Goal: Task Accomplishment & Management: Manage account settings

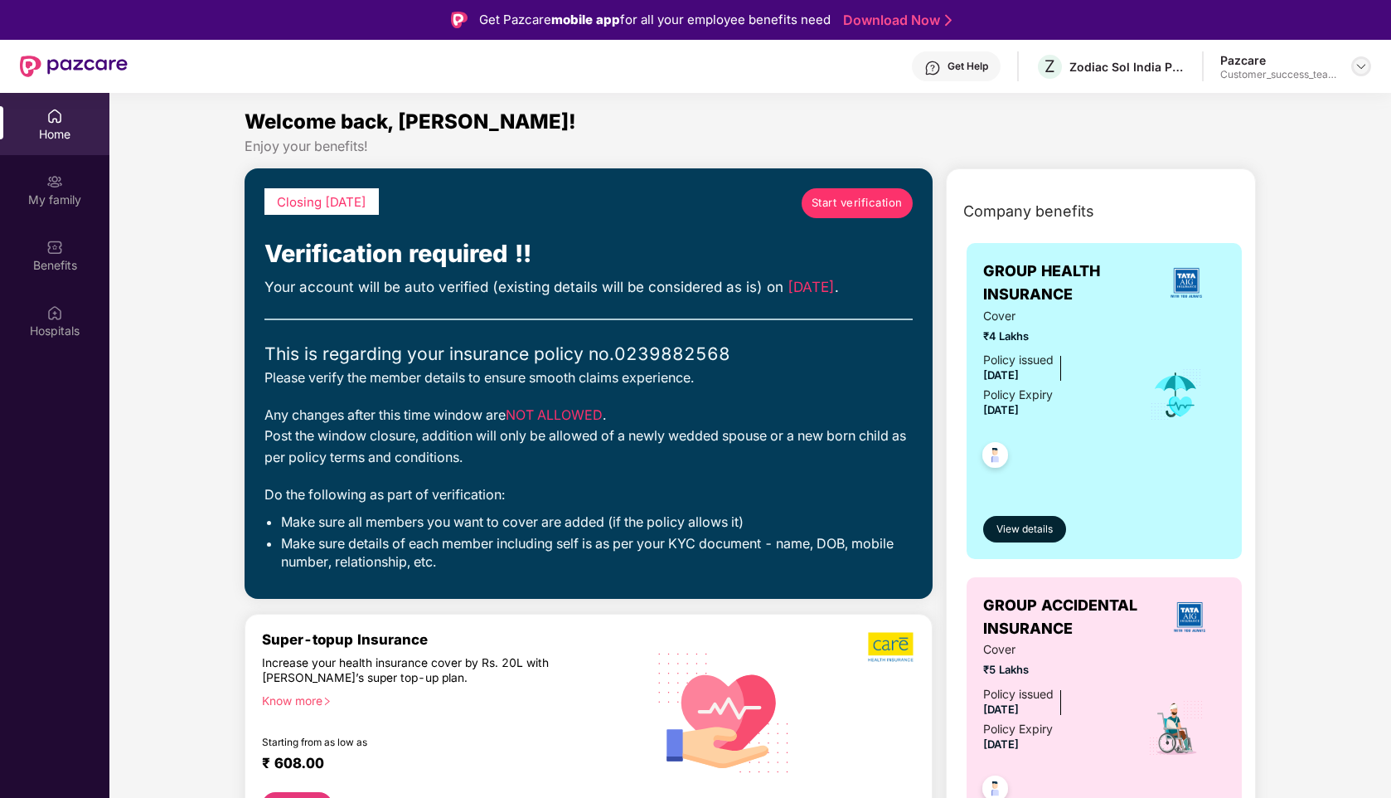
click at [1363, 65] on img at bounding box center [1361, 66] width 13 height 13
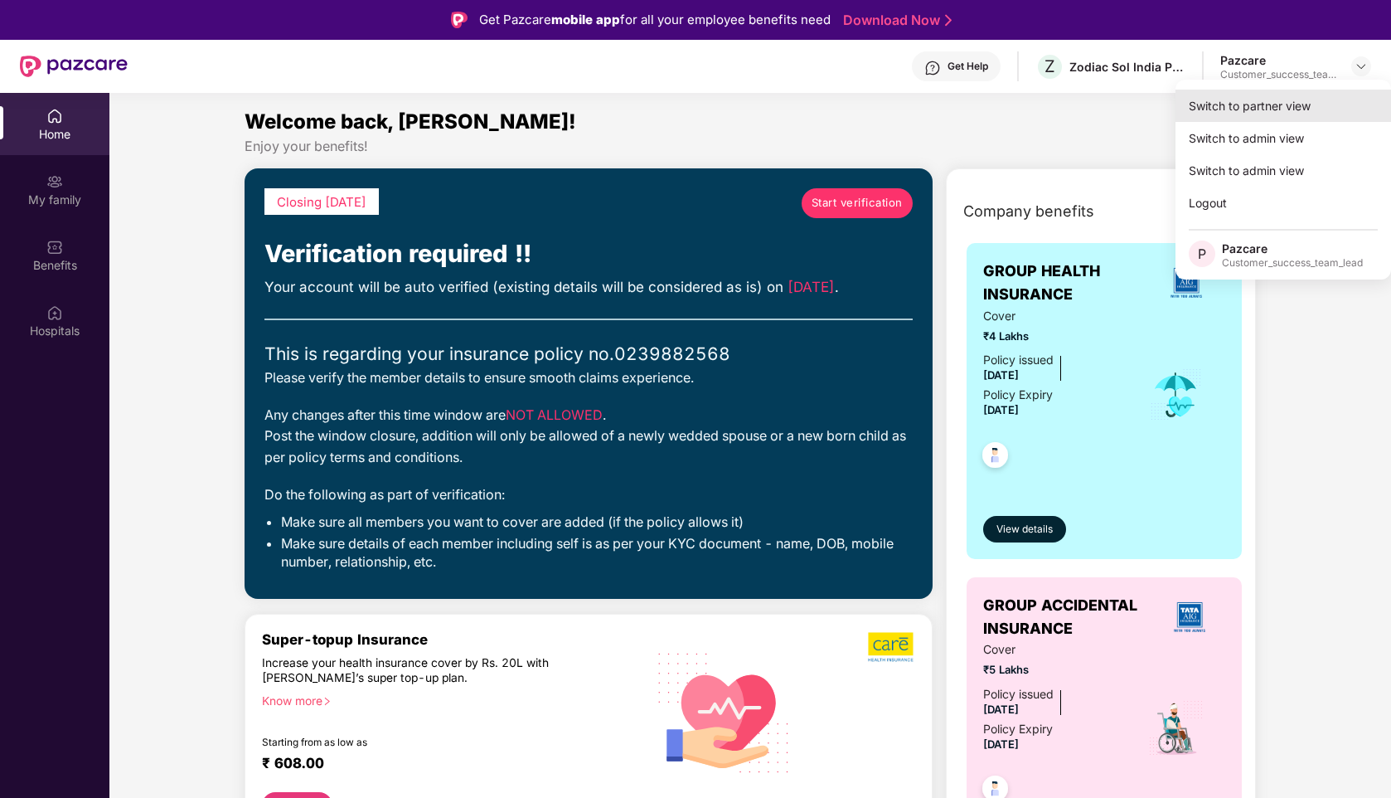
click at [1238, 98] on div "Switch to partner view" at bounding box center [1284, 106] width 216 height 32
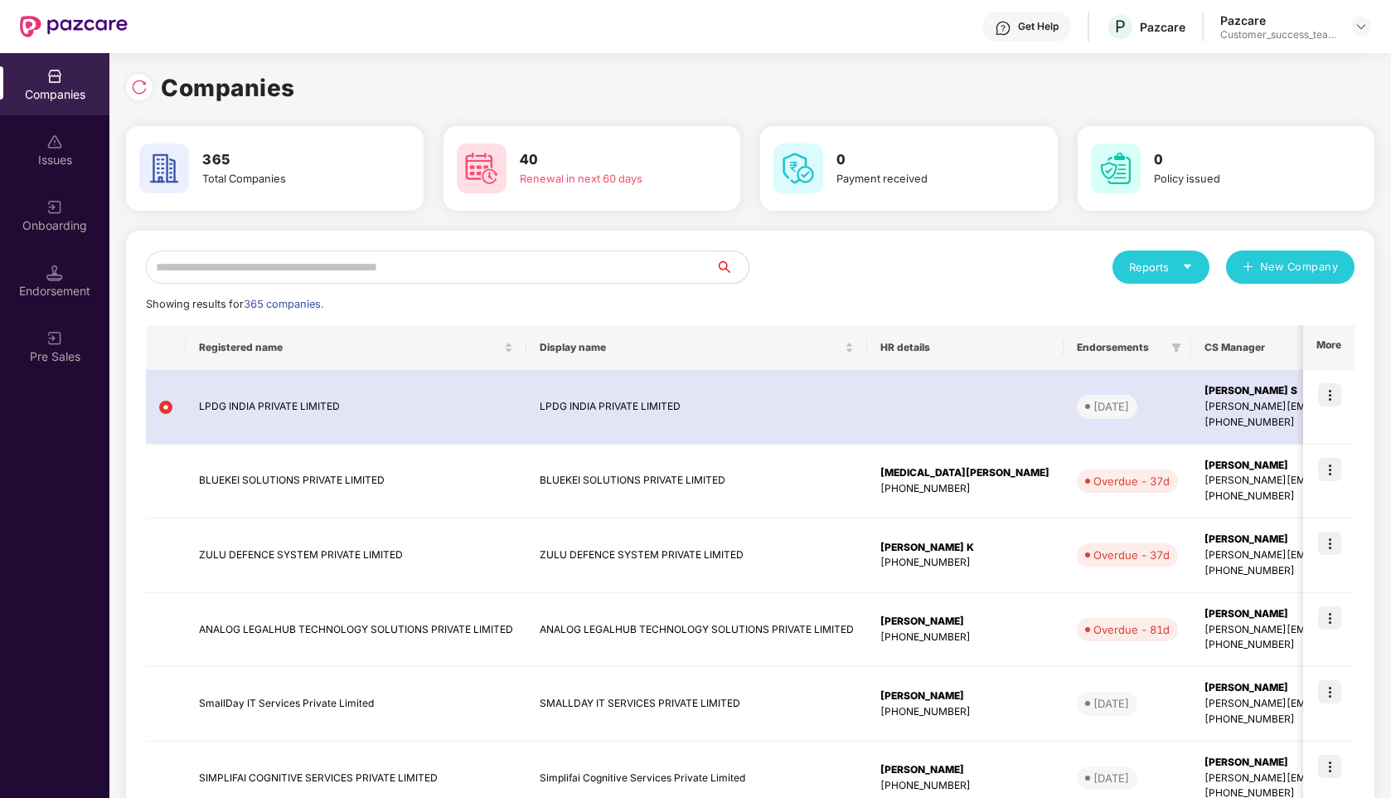
click at [436, 265] on input "text" at bounding box center [431, 266] width 570 height 33
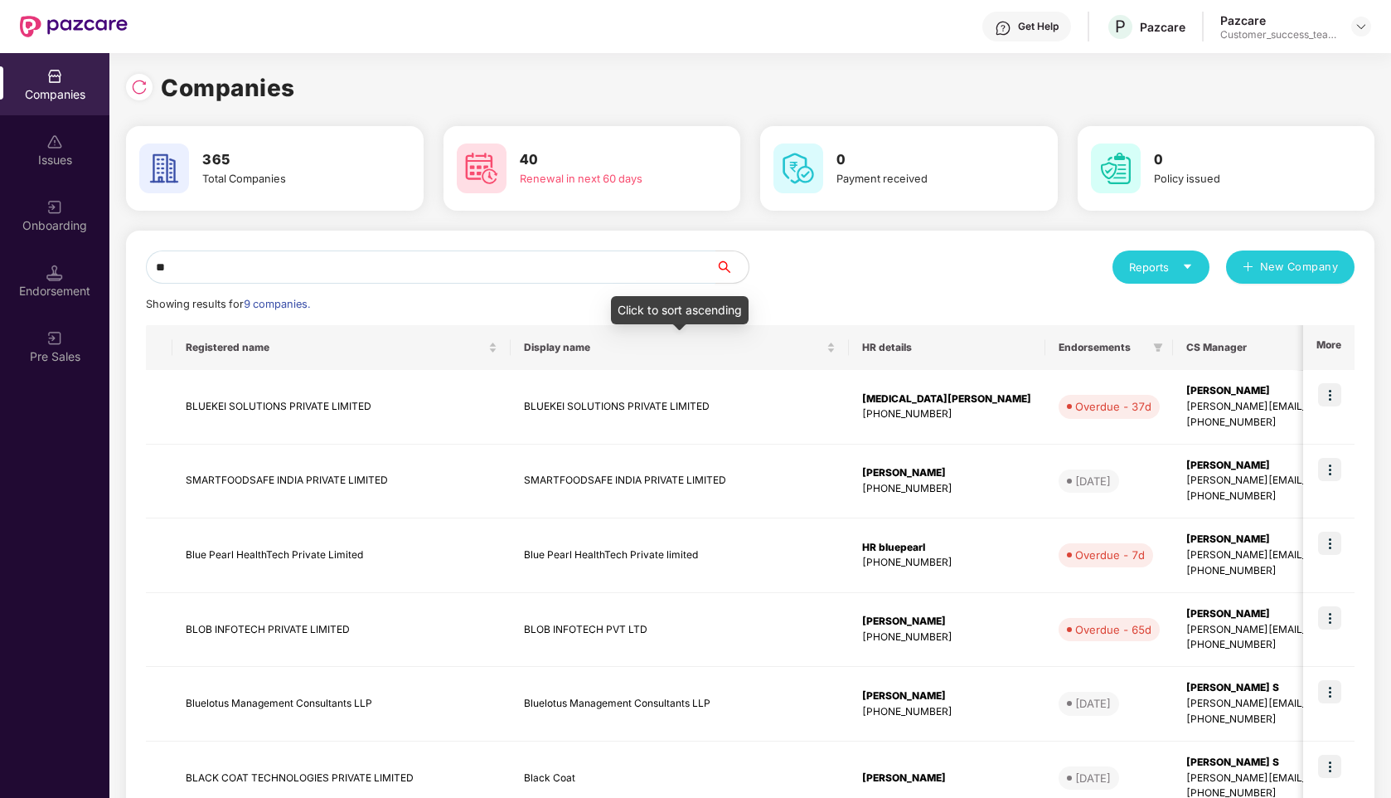
type input "*"
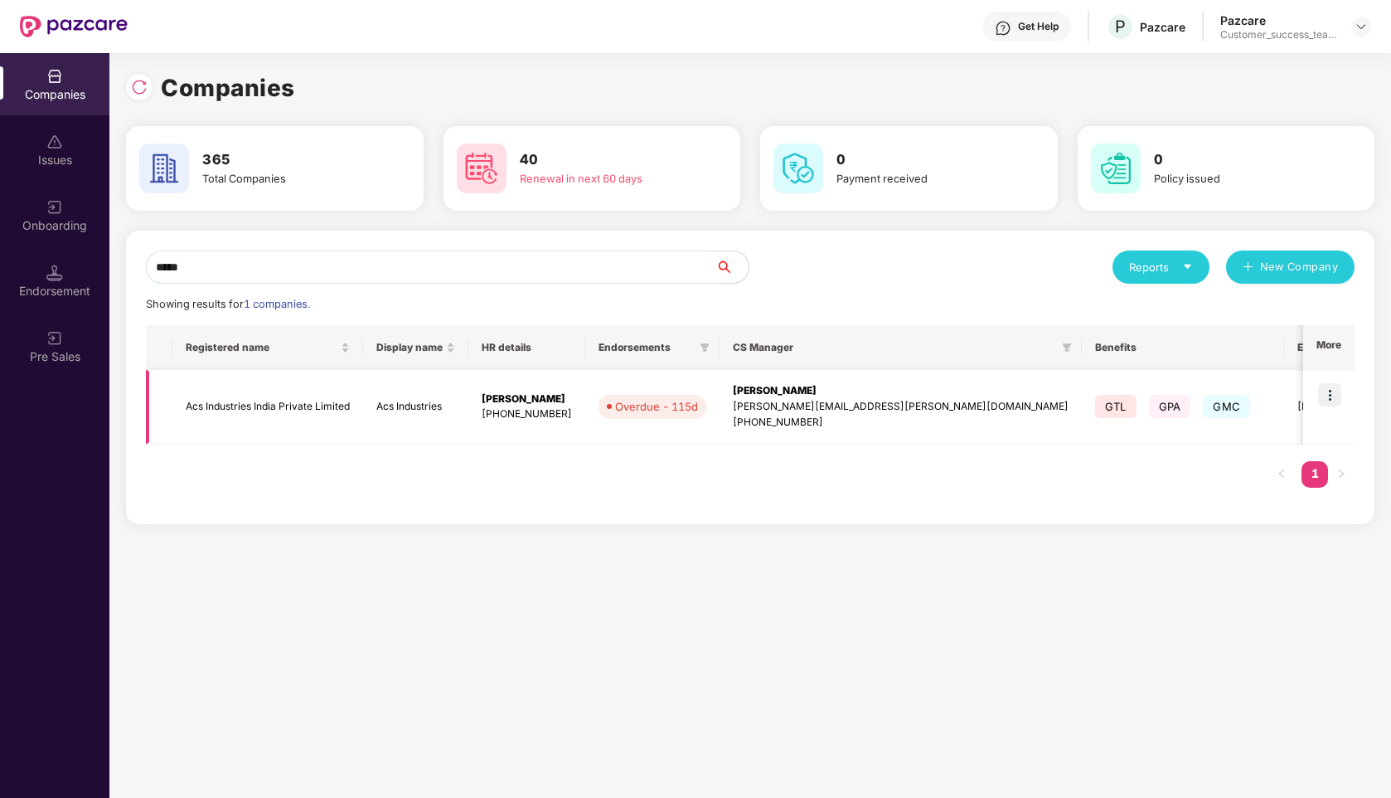
type input "*****"
click at [1336, 391] on img at bounding box center [1329, 394] width 23 height 23
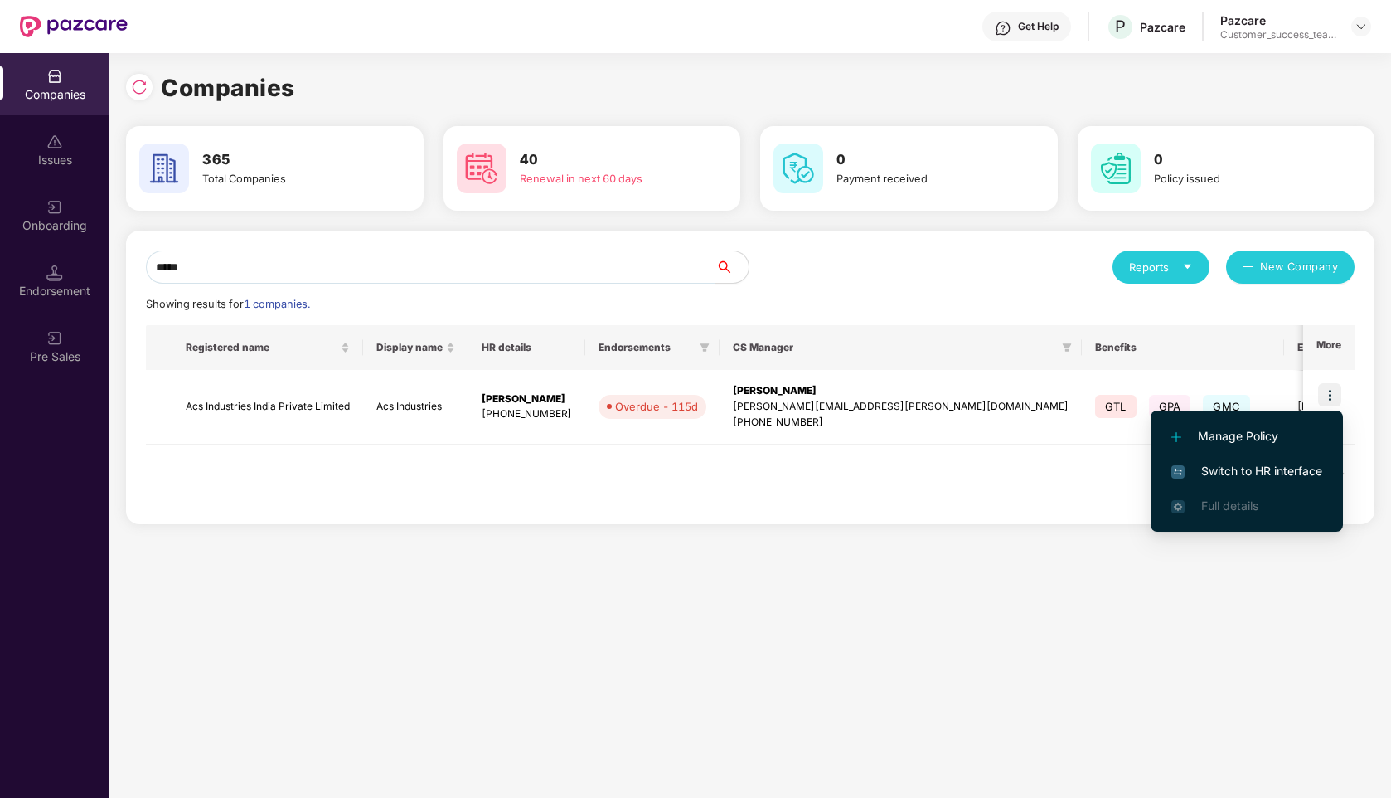
click at [1243, 477] on span "Switch to HR interface" at bounding box center [1247, 471] width 151 height 18
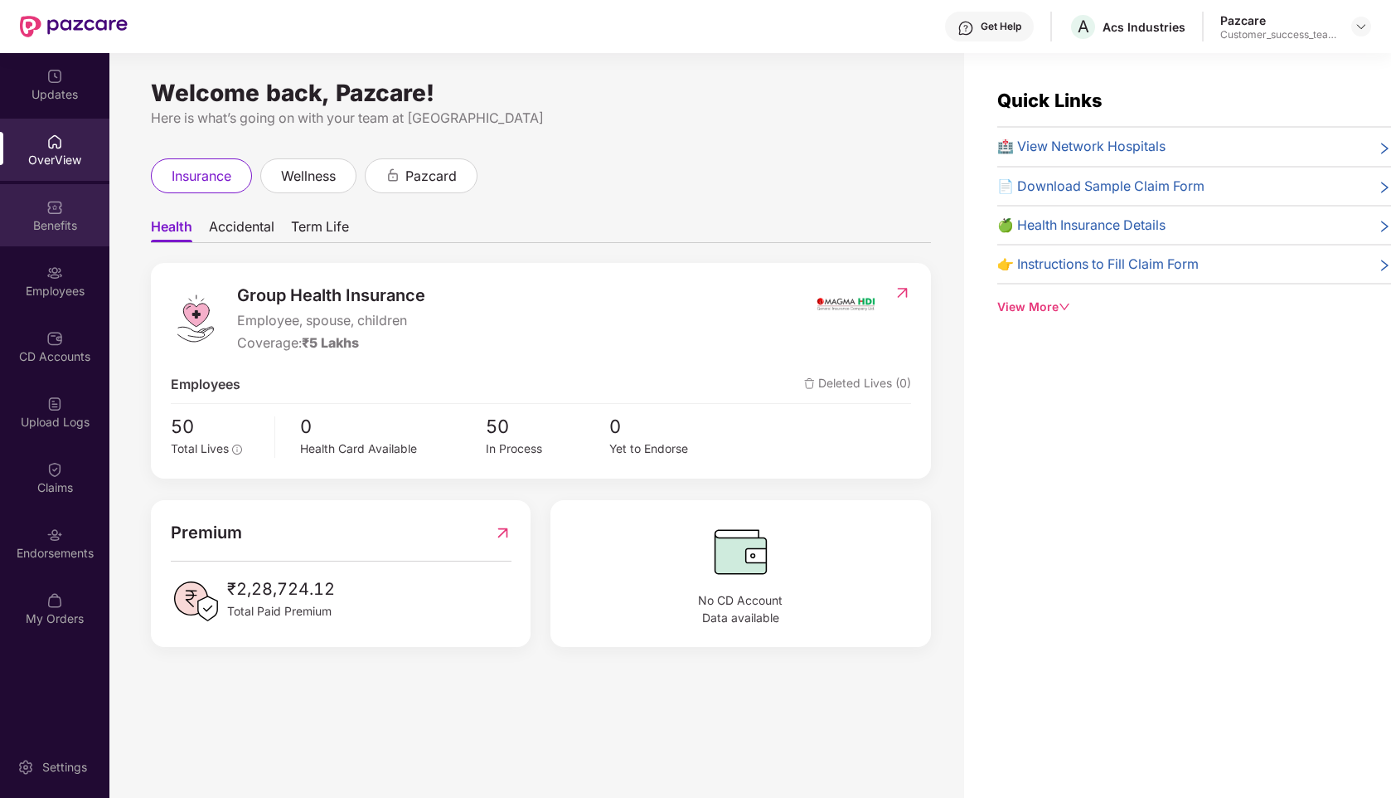
click at [55, 214] on img at bounding box center [54, 207] width 17 height 17
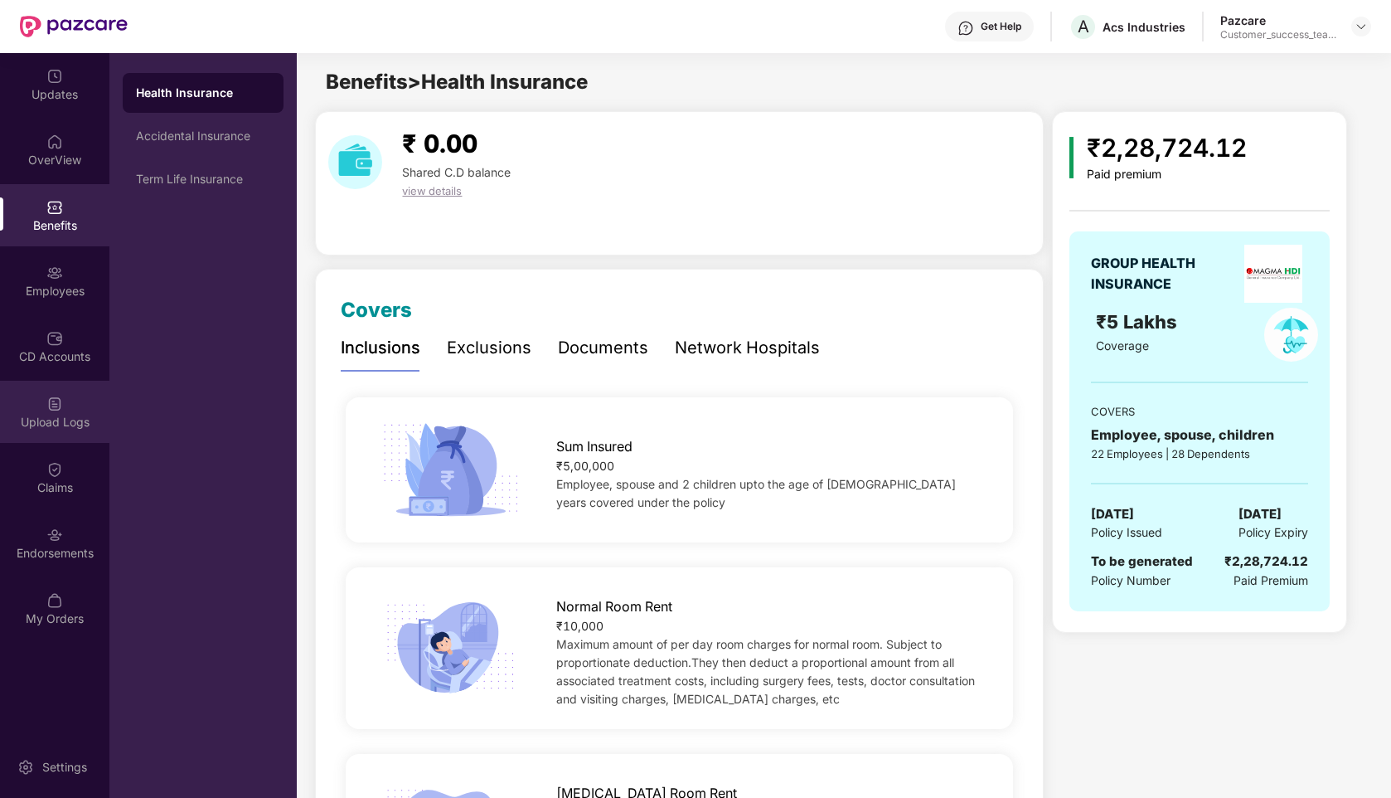
click at [55, 400] on img at bounding box center [54, 403] width 17 height 17
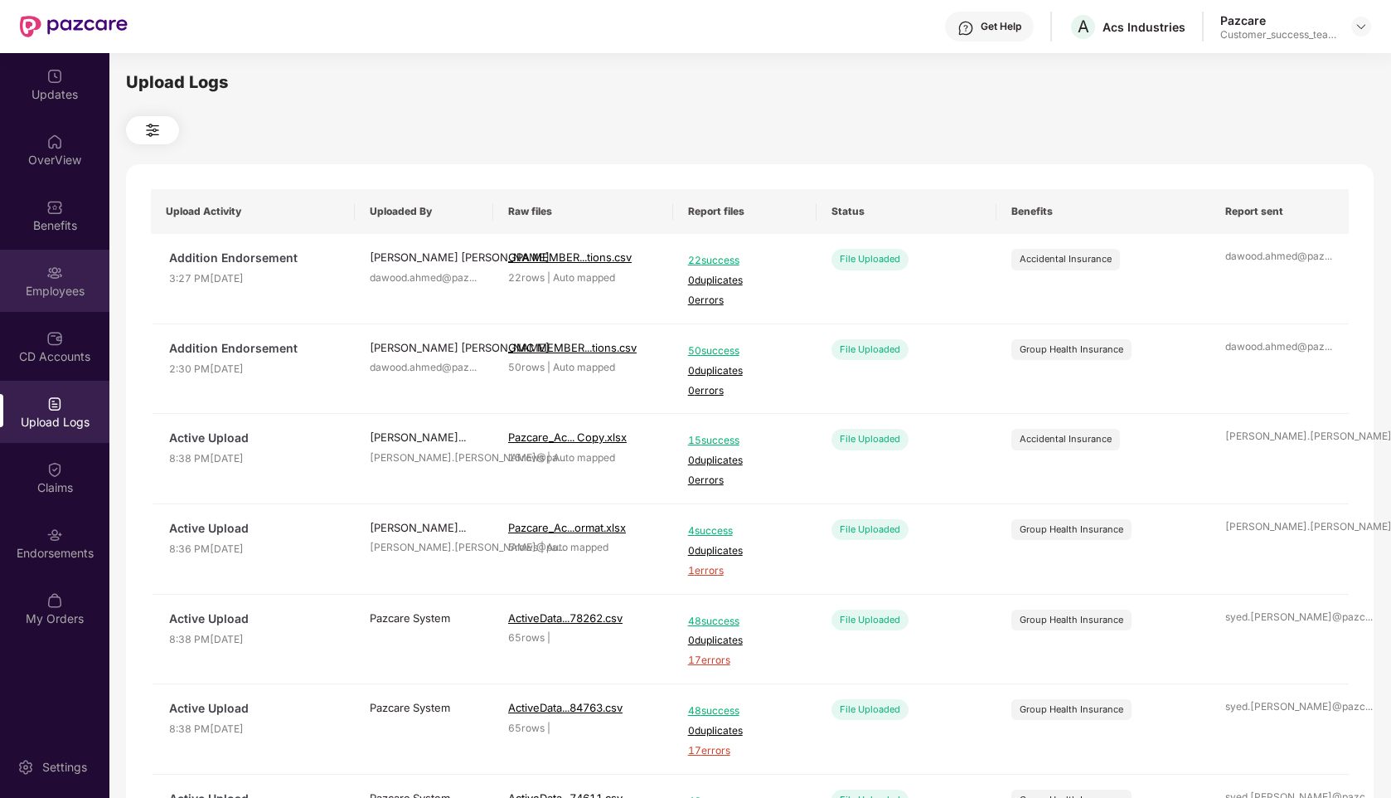
click at [59, 267] on img at bounding box center [54, 272] width 17 height 17
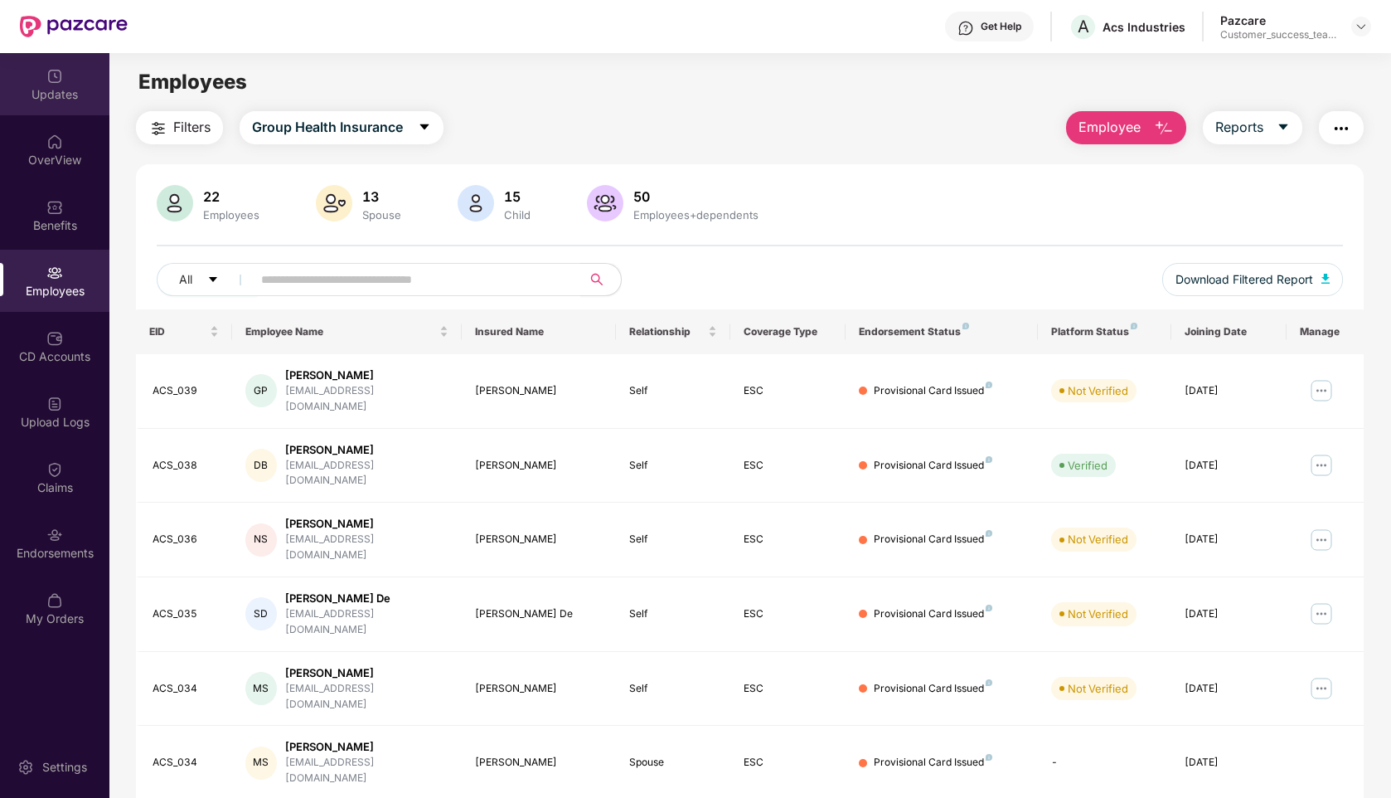
click at [53, 92] on div "Updates" at bounding box center [54, 94] width 109 height 17
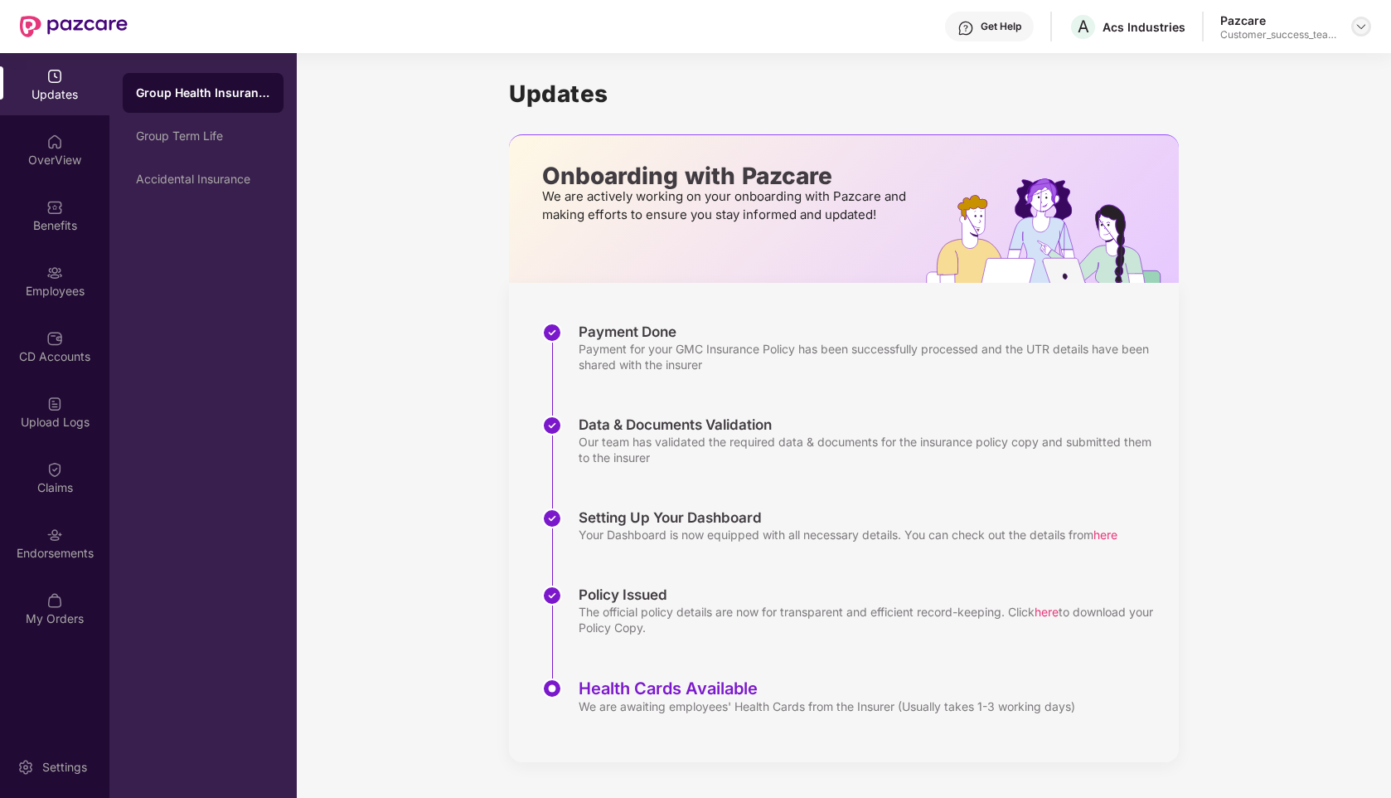
click at [1354, 31] on div at bounding box center [1361, 27] width 20 height 20
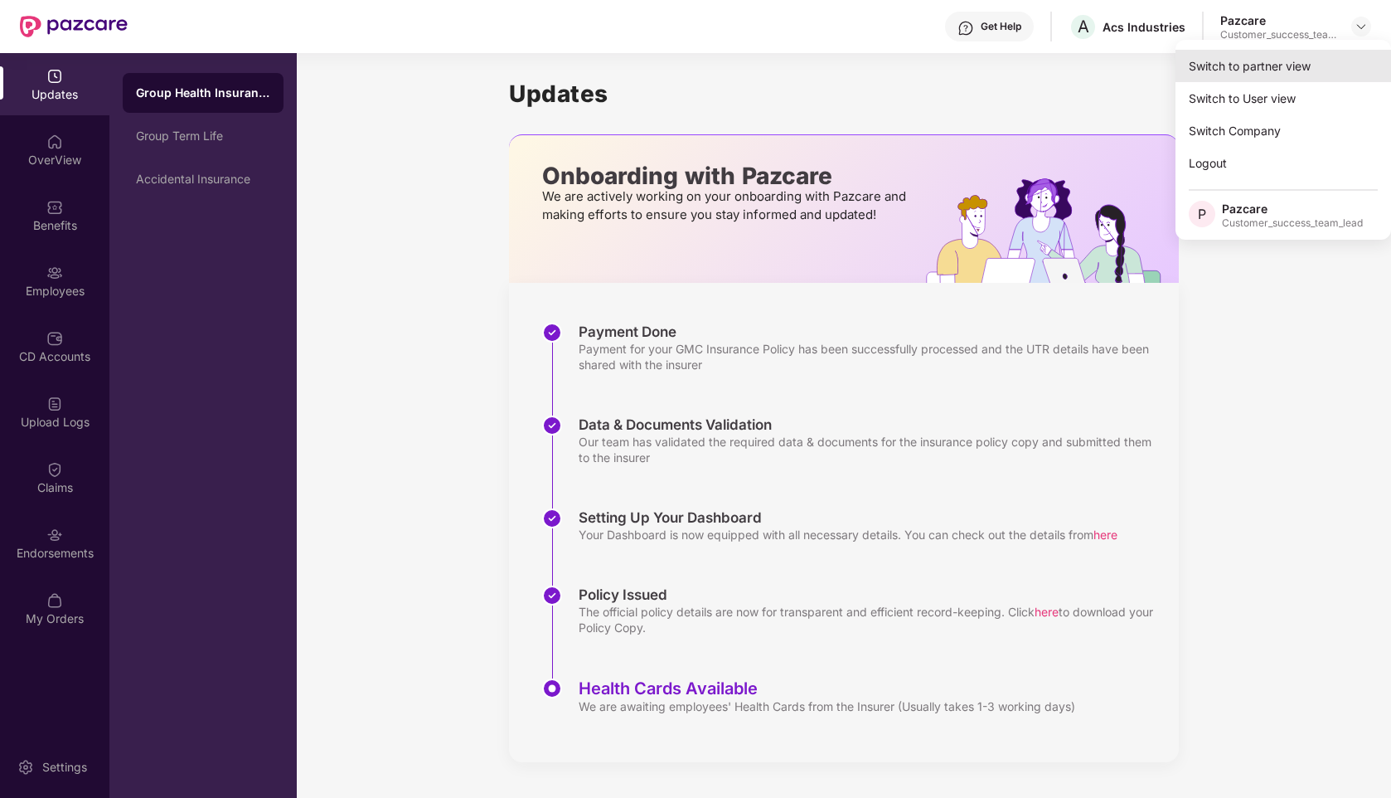
click at [1278, 62] on div "Switch to partner view" at bounding box center [1284, 66] width 216 height 32
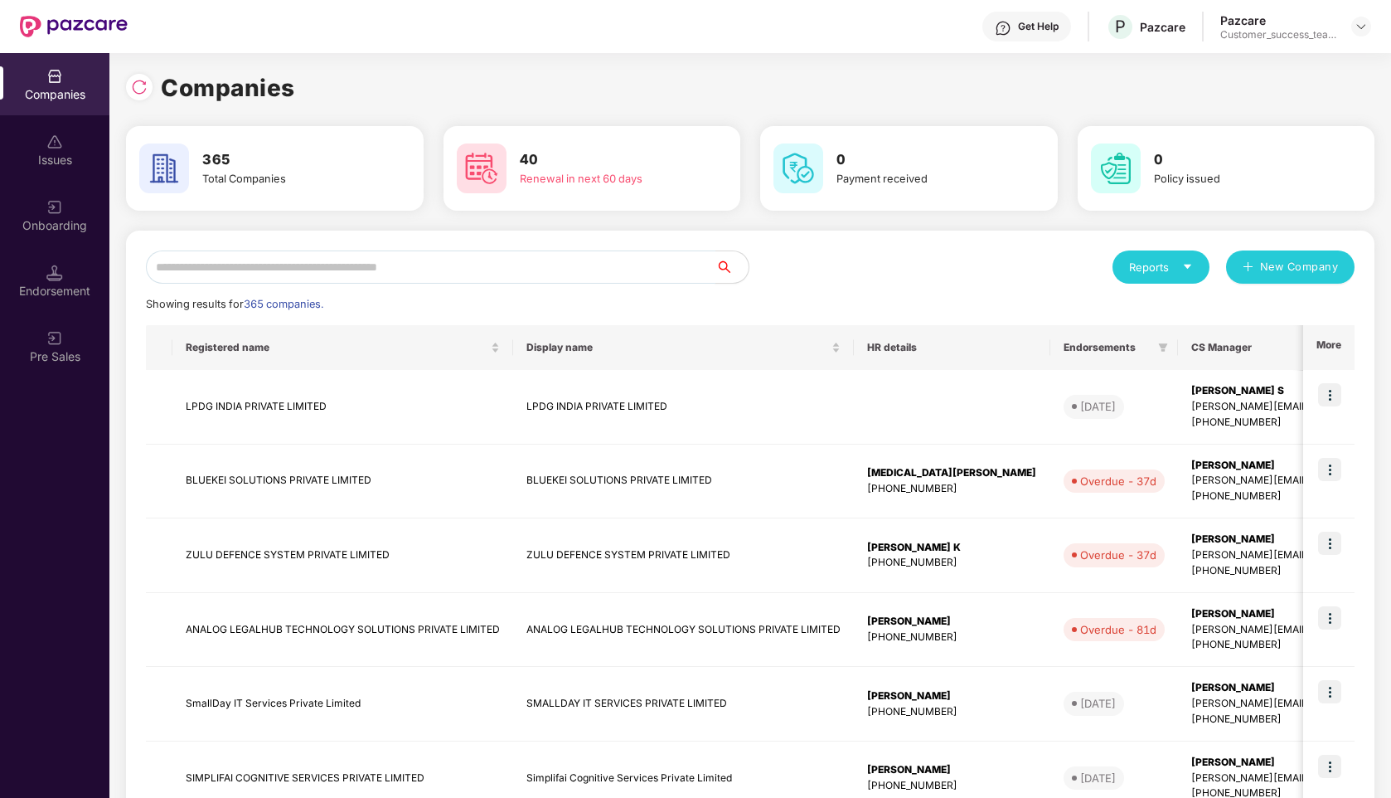
click at [355, 264] on input "text" at bounding box center [431, 266] width 570 height 33
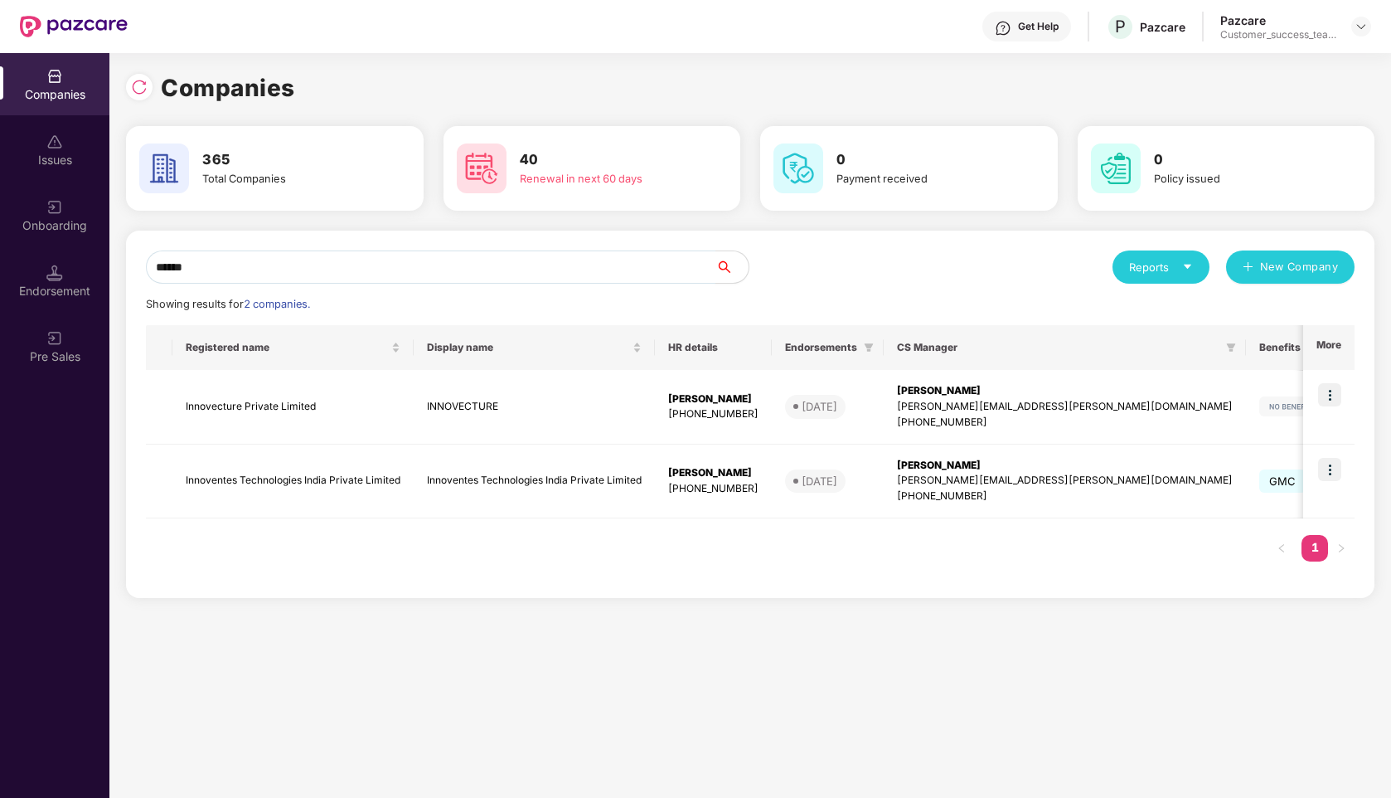
click at [319, 267] on input "******" at bounding box center [431, 266] width 570 height 33
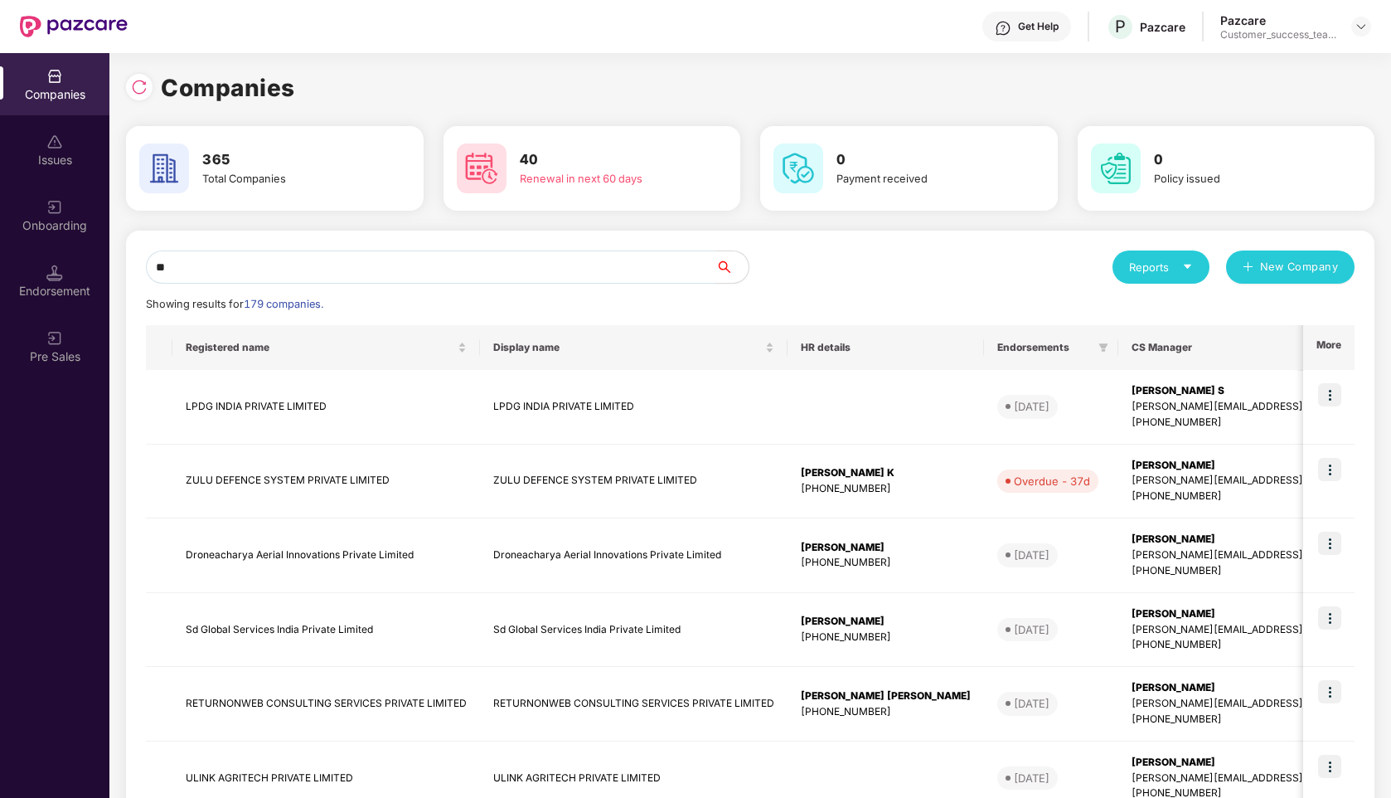
type input "*"
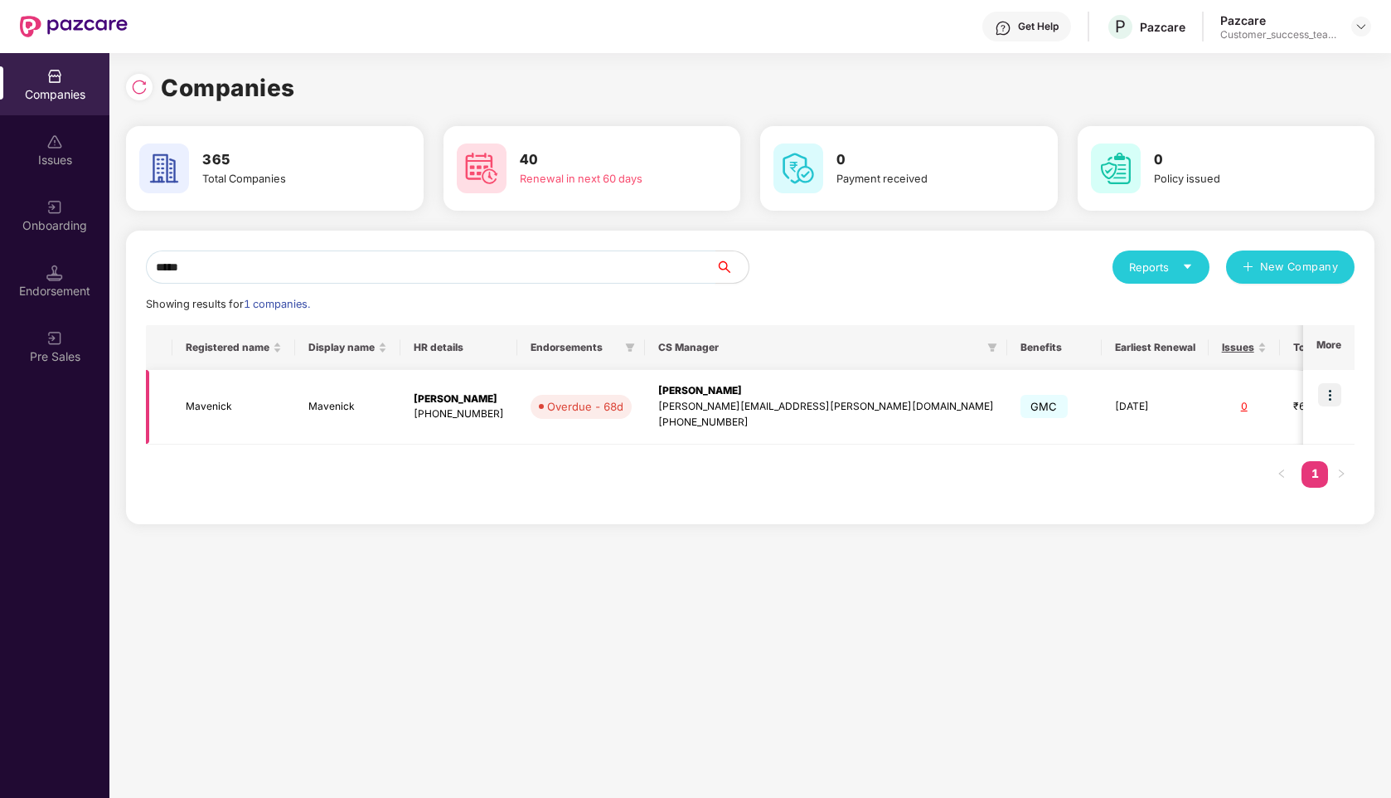
scroll to position [0, 50]
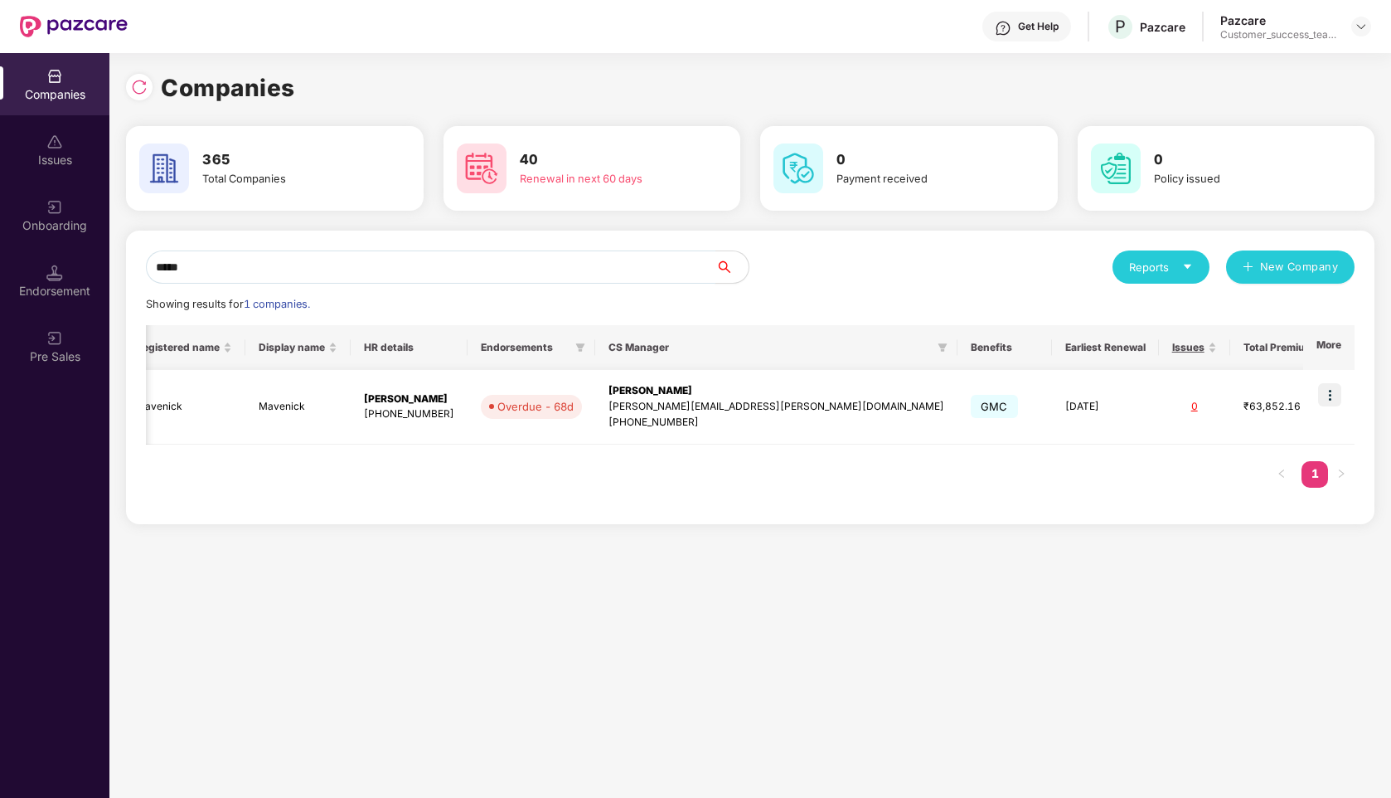
type input "*****"
click at [1332, 391] on img at bounding box center [1329, 394] width 23 height 23
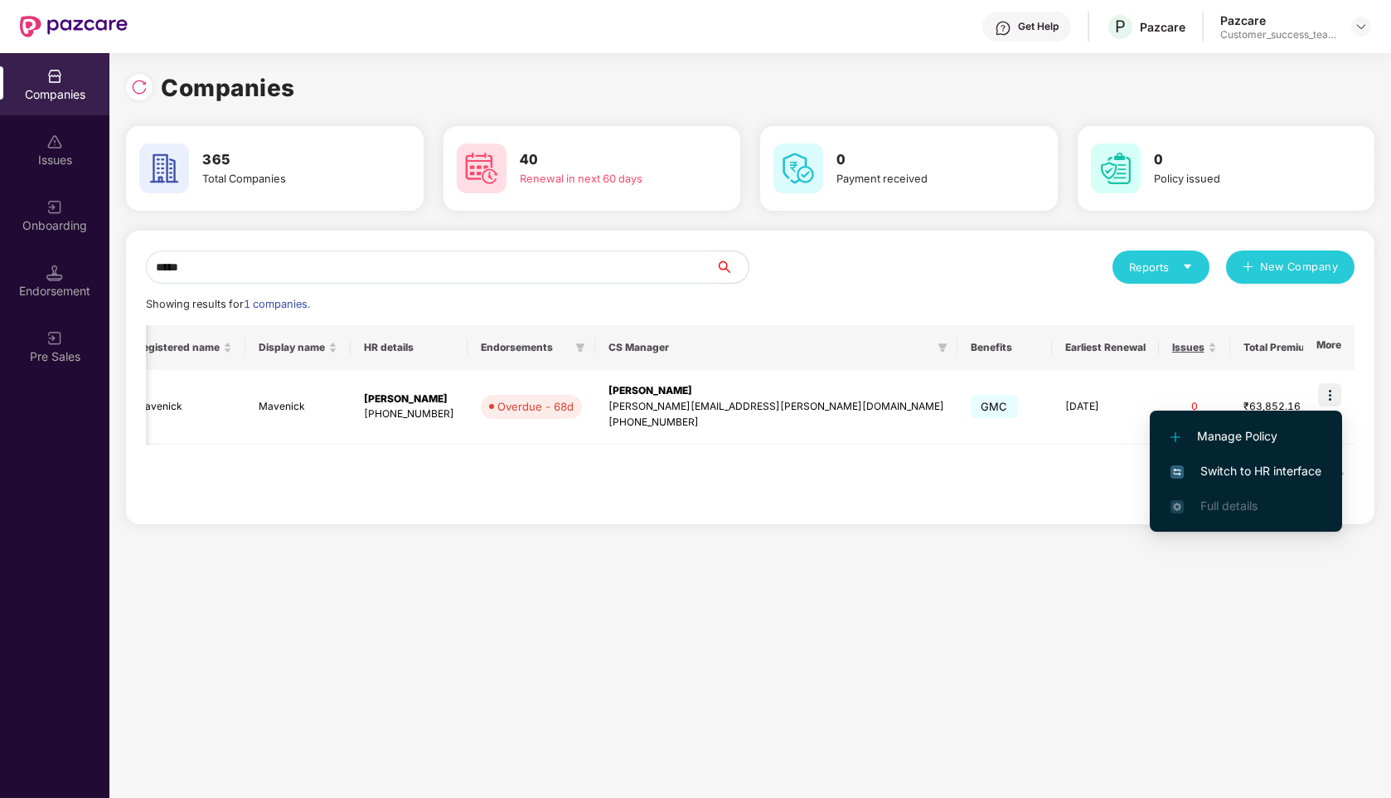
click at [1209, 473] on span "Switch to HR interface" at bounding box center [1246, 471] width 151 height 18
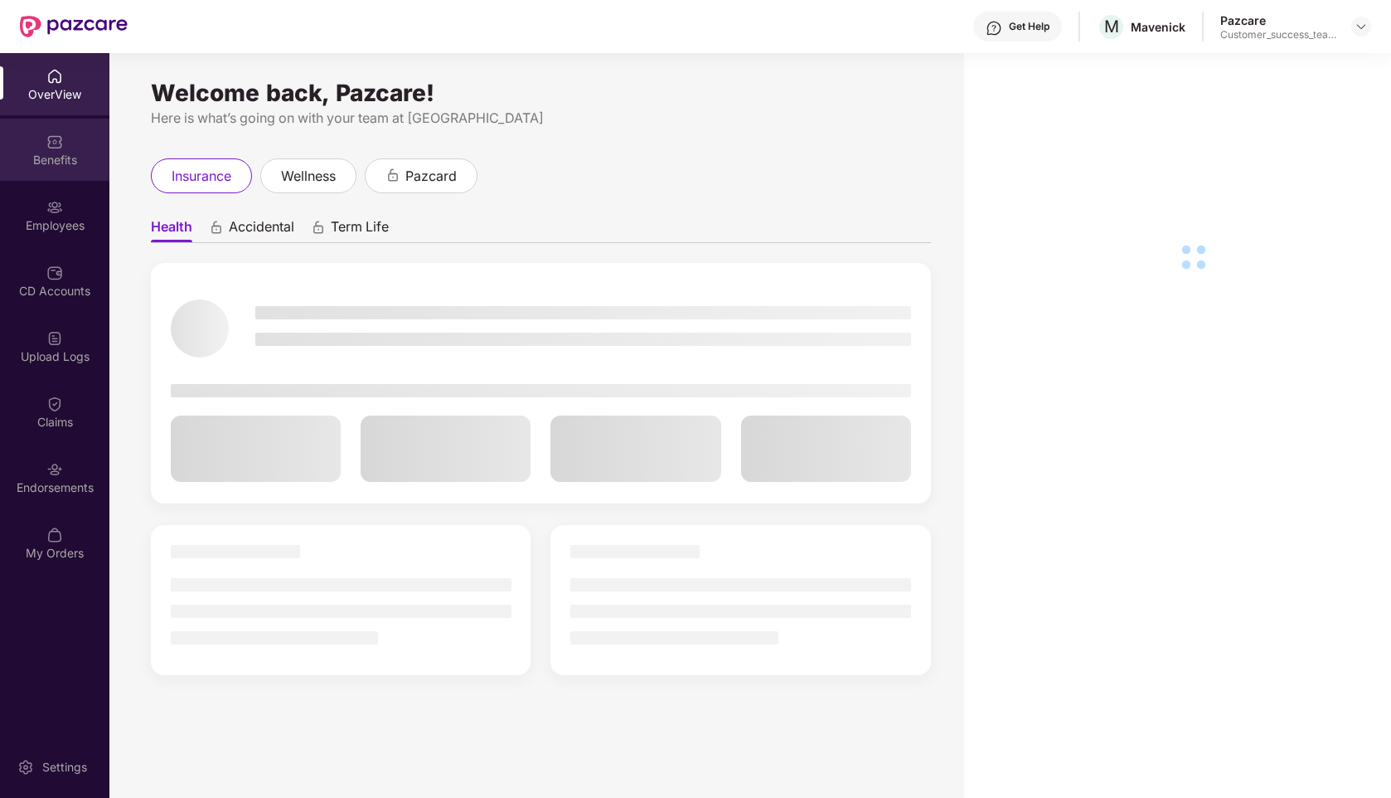
click at [49, 135] on img at bounding box center [54, 141] width 17 height 17
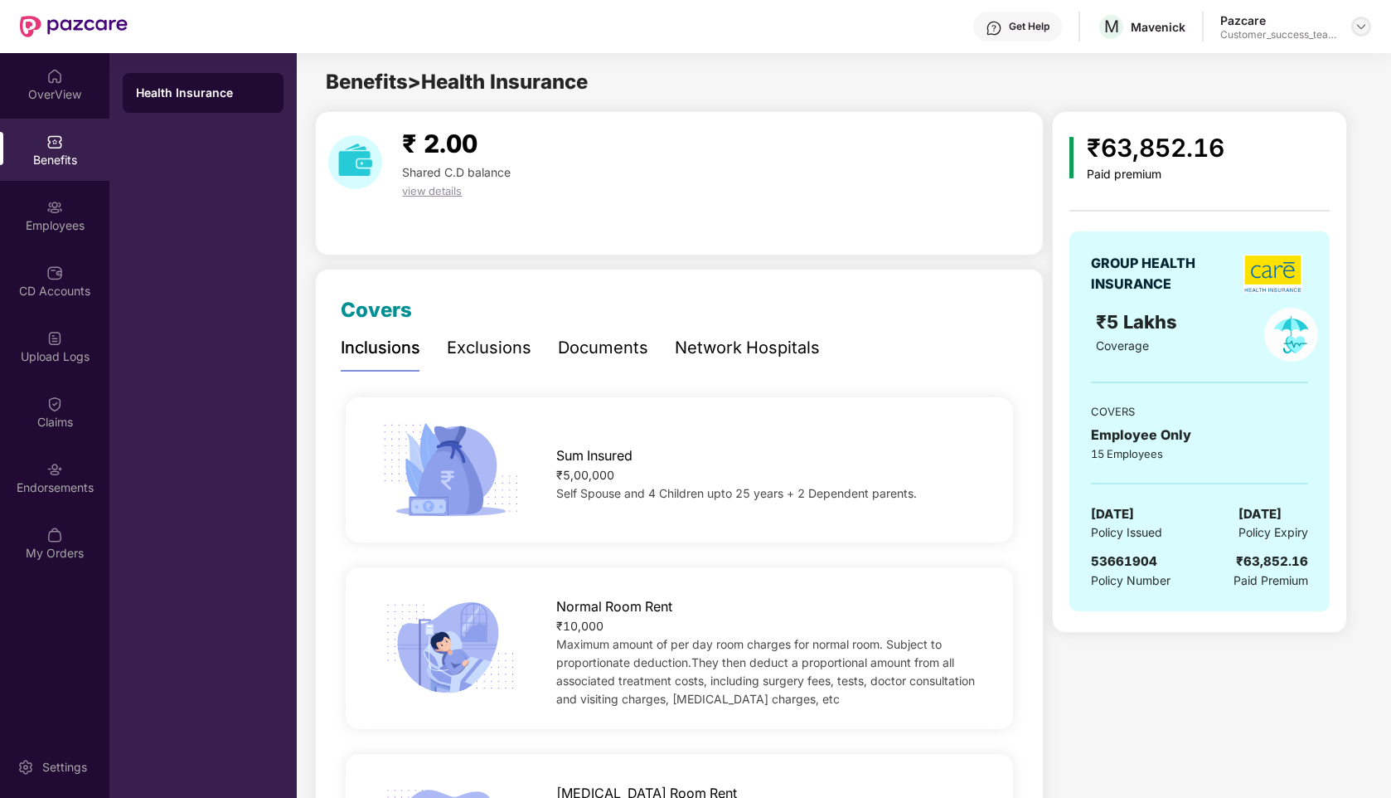
click at [1356, 24] on img at bounding box center [1361, 26] width 13 height 13
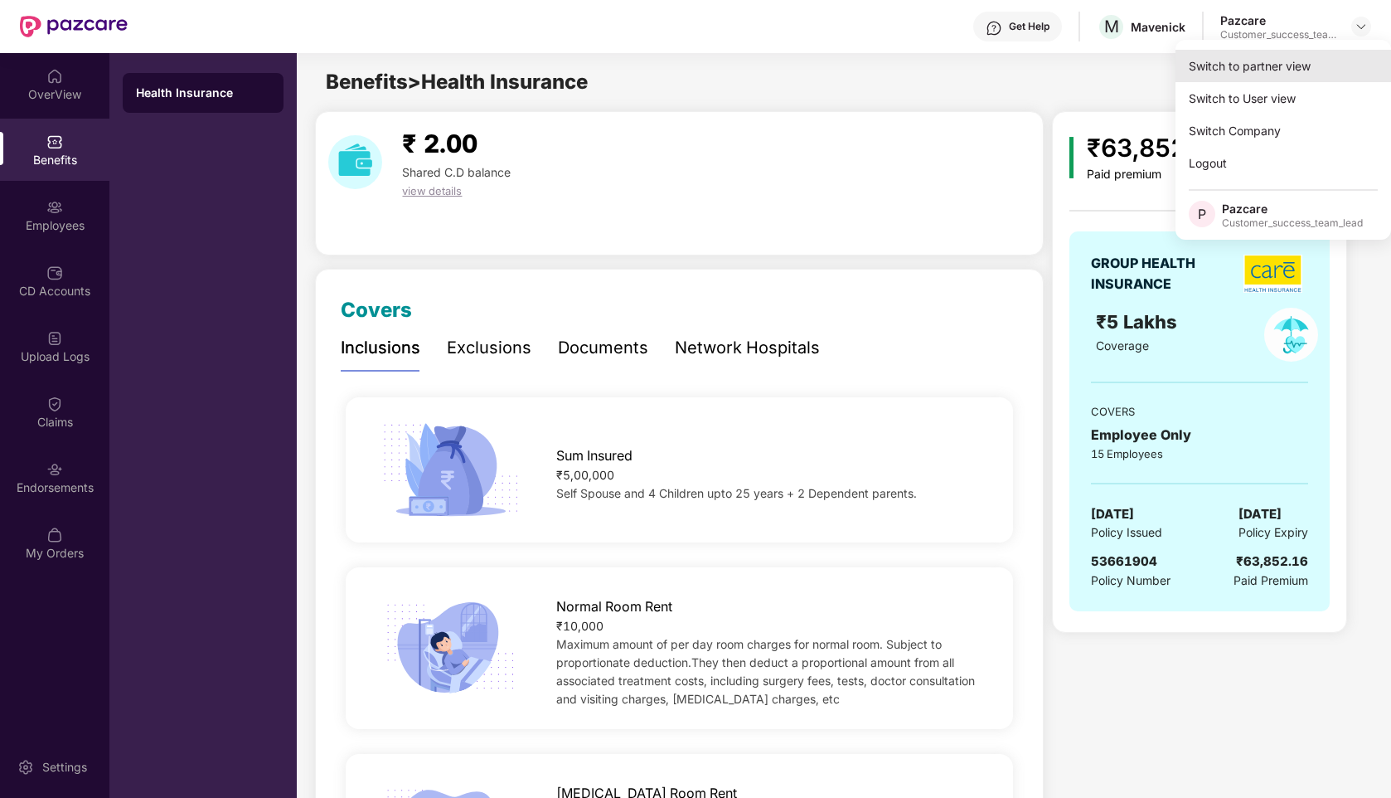
click at [1245, 68] on div "Switch to partner view" at bounding box center [1284, 66] width 216 height 32
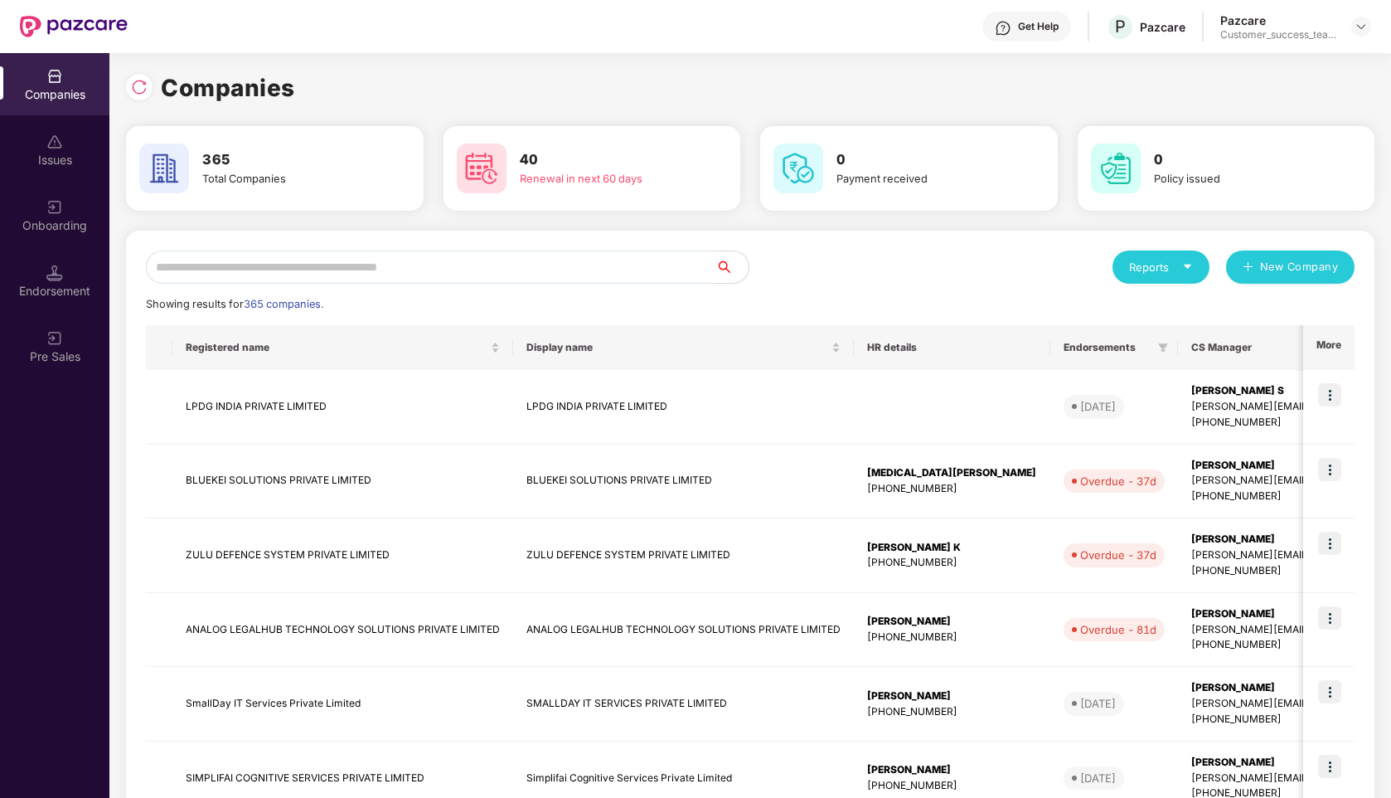
click at [551, 259] on input "text" at bounding box center [431, 266] width 570 height 33
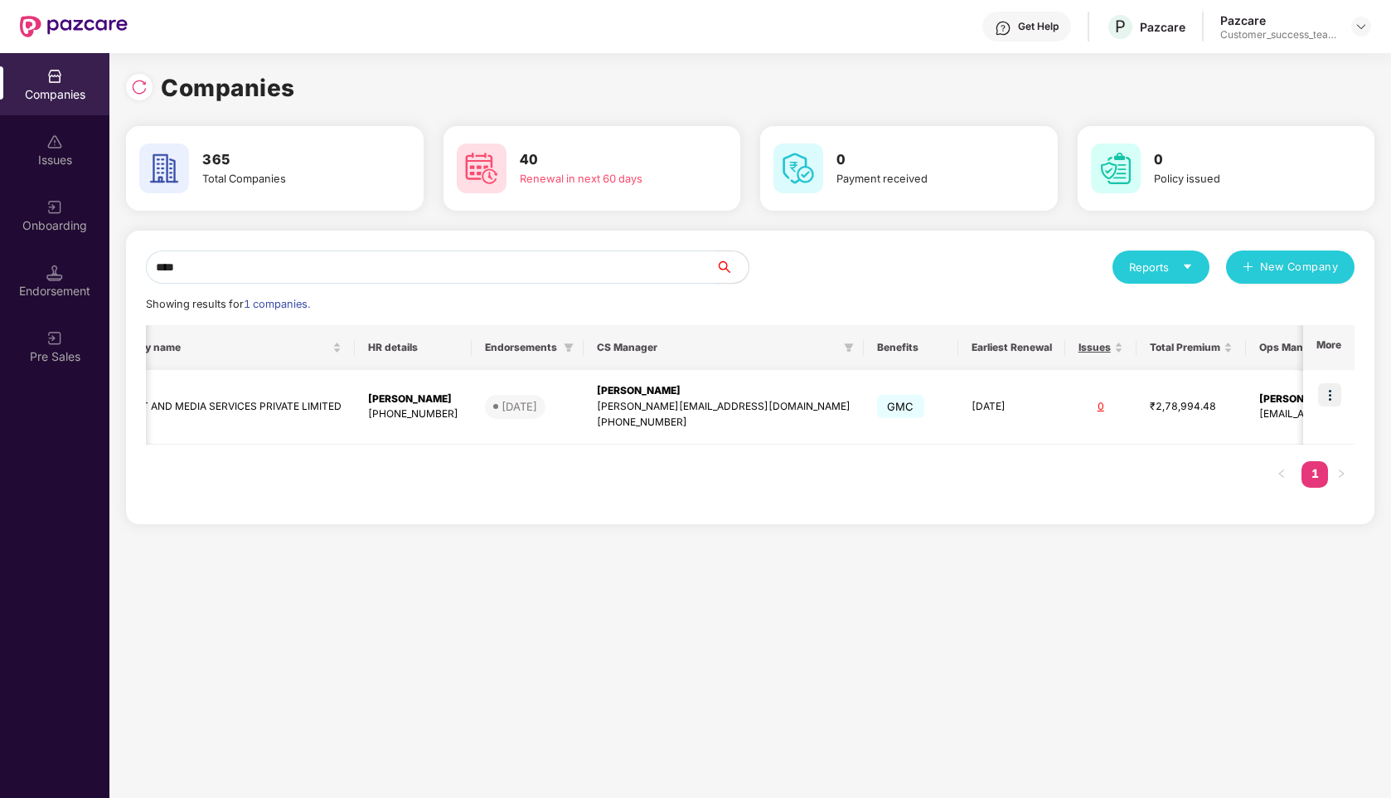
scroll to position [0, 0]
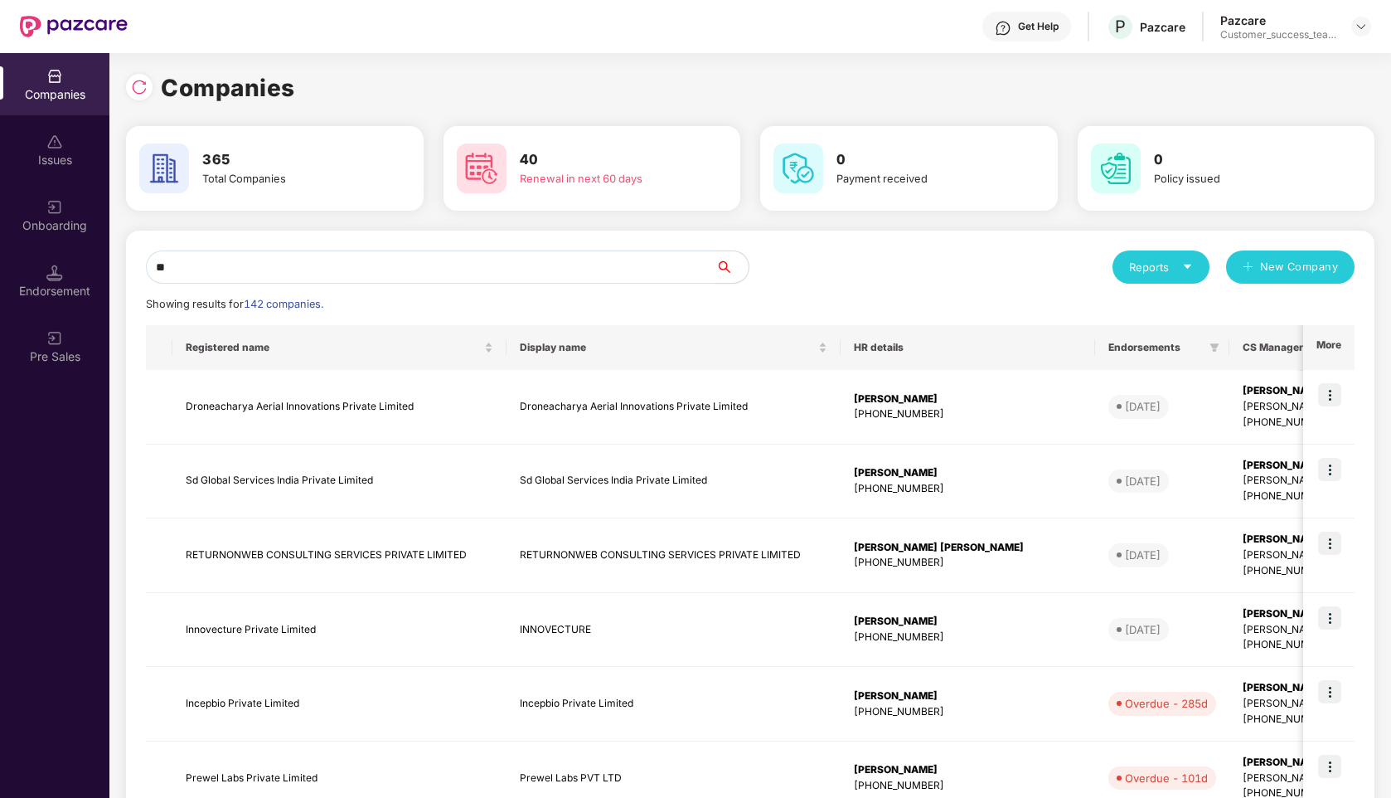
type input "*"
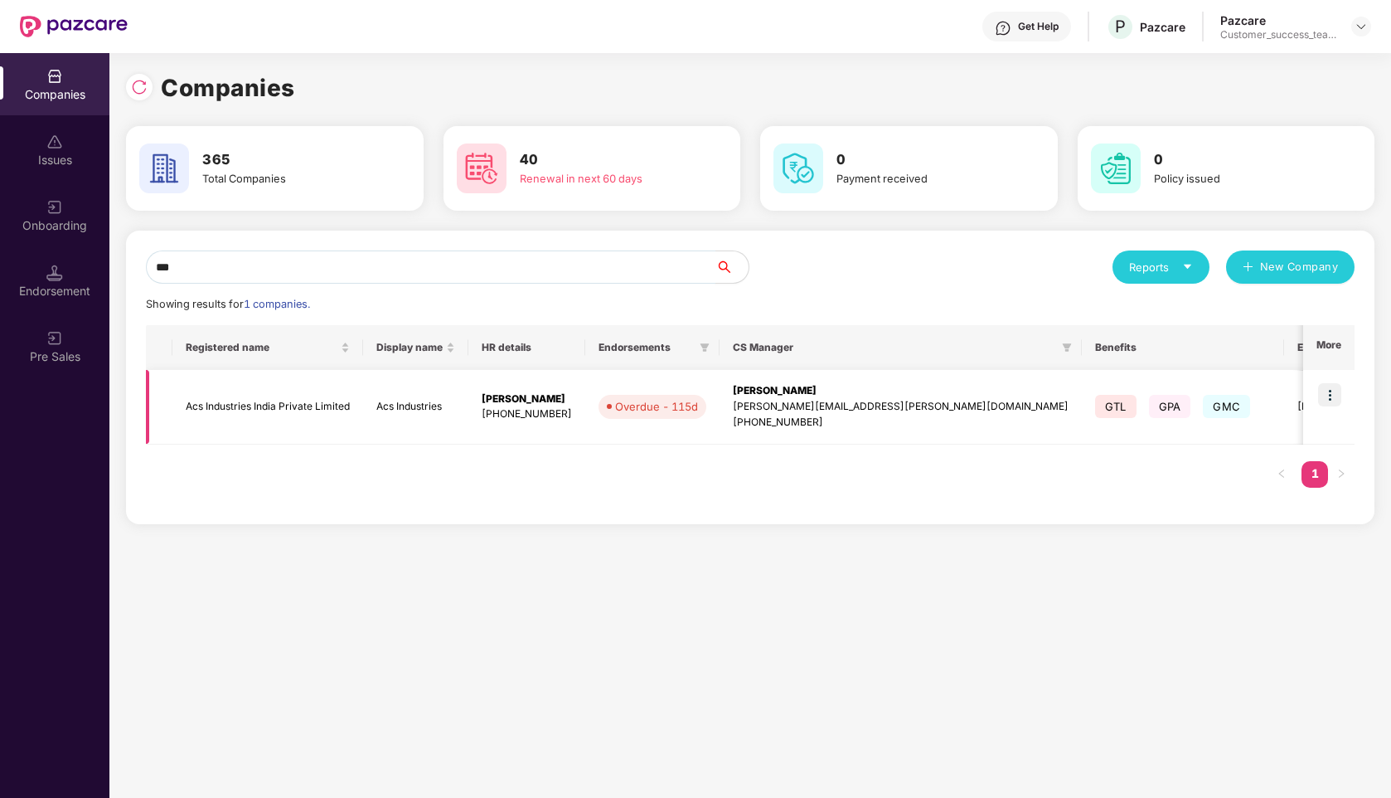
type input "***"
click at [1335, 395] on img at bounding box center [1329, 394] width 23 height 23
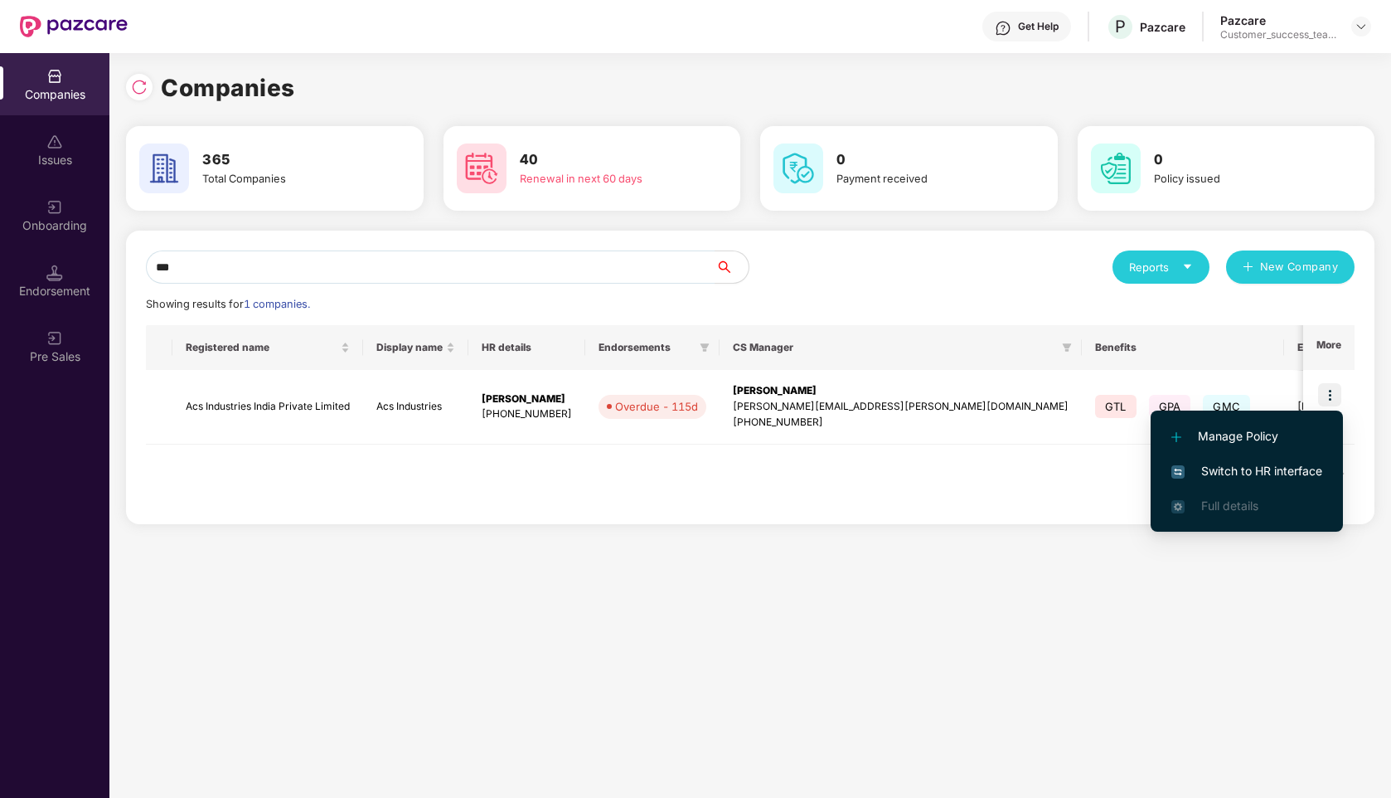
click at [1212, 470] on span "Switch to HR interface" at bounding box center [1247, 471] width 151 height 18
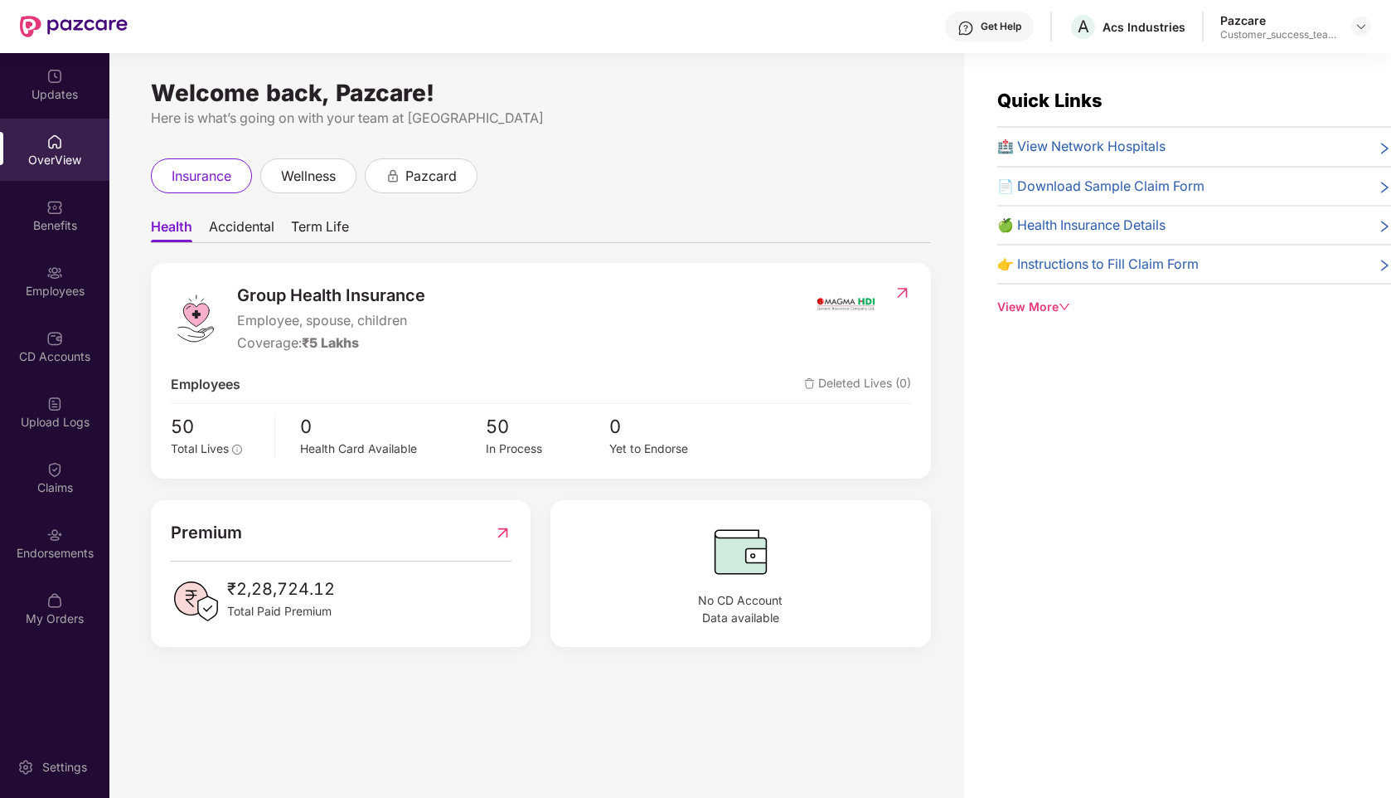
click at [57, 227] on div "Benefits" at bounding box center [54, 225] width 109 height 17
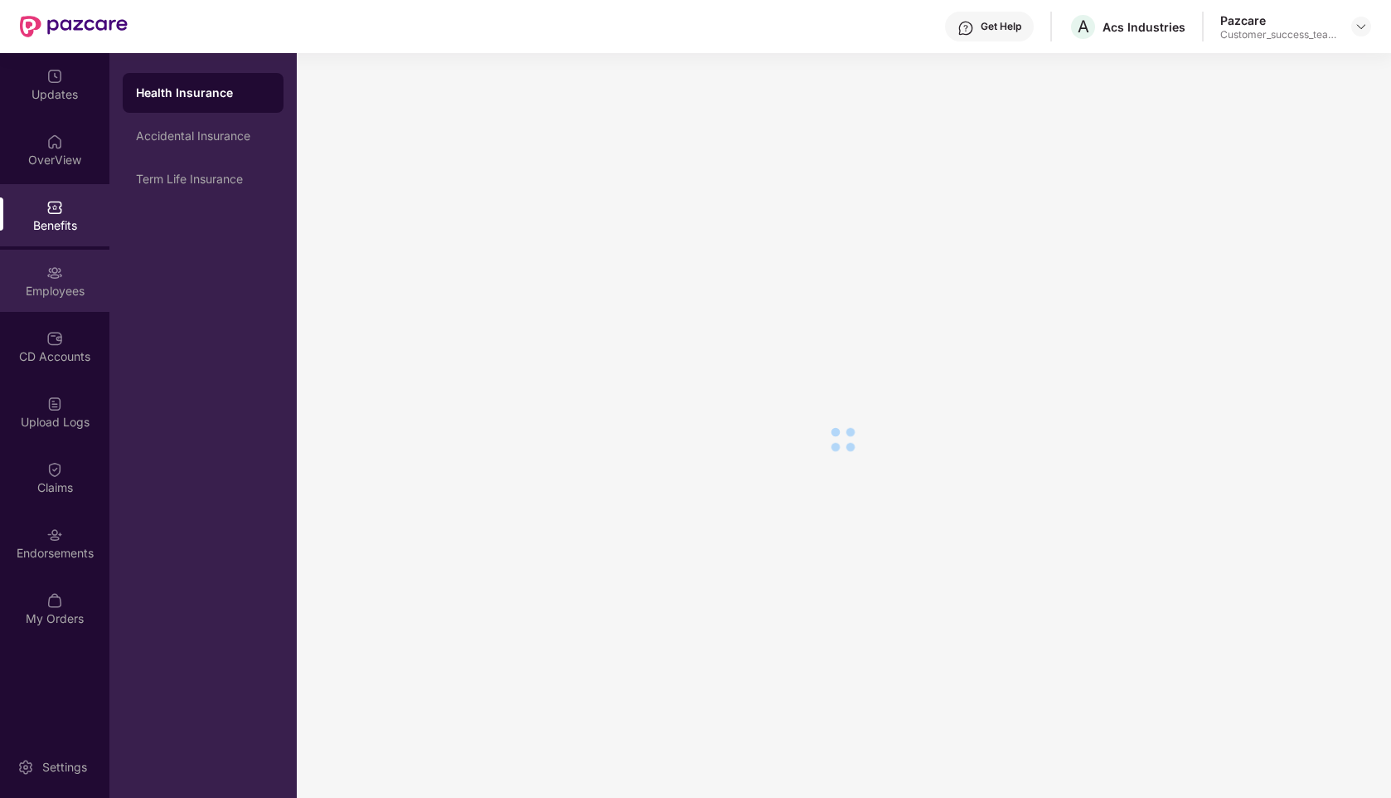
click at [63, 276] on div "Employees" at bounding box center [54, 281] width 109 height 62
